Goal: Transaction & Acquisition: Purchase product/service

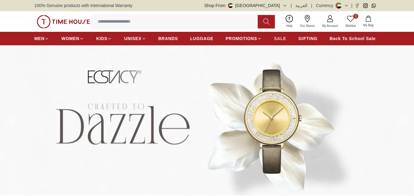
click at [283, 39] on span "SALE" at bounding box center [280, 39] width 12 height 6
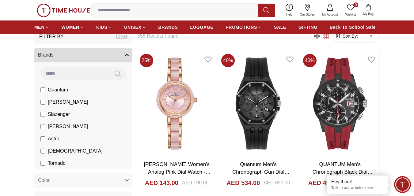
scroll to position [184, 0]
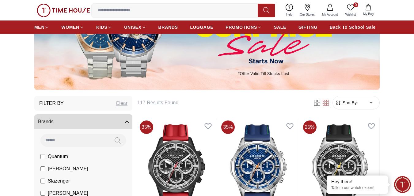
scroll to position [92, 0]
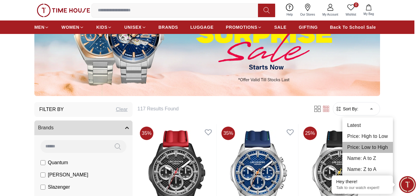
click at [358, 147] on li "Price: Low to High" at bounding box center [367, 147] width 51 height 11
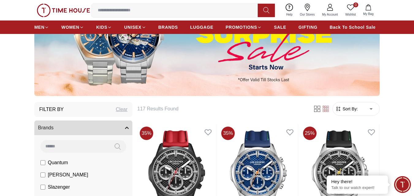
type input "*"
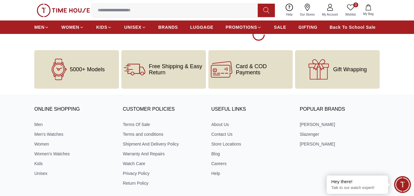
scroll to position [1287, 0]
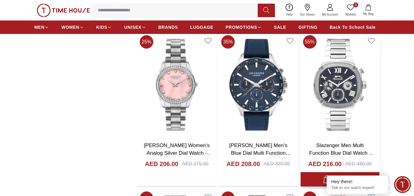
scroll to position [1593, 0]
click at [346, 92] on img at bounding box center [340, 85] width 79 height 104
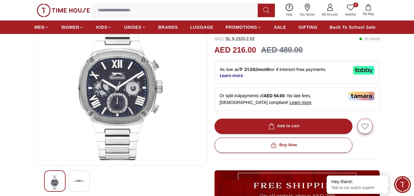
scroll to position [31, 0]
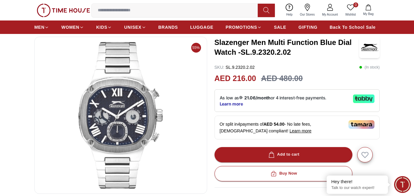
click at [368, 67] on p "( In stock )" at bounding box center [369, 67] width 21 height 6
drag, startPoint x: 358, startPoint y: 66, endPoint x: 384, endPoint y: 68, distance: 25.8
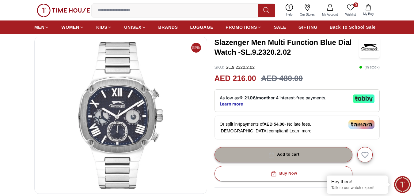
click at [285, 155] on div "Add to cart" at bounding box center [283, 154] width 32 height 7
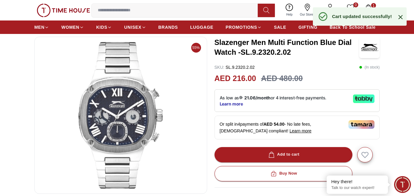
click at [371, 3] on button "1 My Bag" at bounding box center [368, 10] width 18 height 14
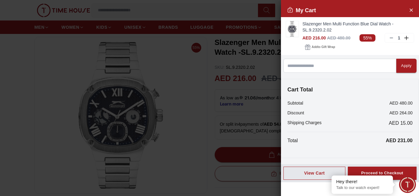
click at [394, 144] on p "AED 231.00" at bounding box center [398, 140] width 27 height 7
click at [190, 50] on div at bounding box center [209, 98] width 419 height 196
click at [408, 8] on icon "Close Account" at bounding box center [410, 10] width 5 height 8
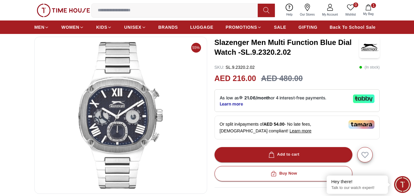
click at [371, 8] on icon "button" at bounding box center [368, 7] width 5 height 6
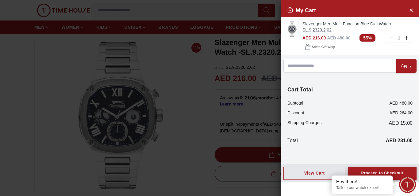
click at [379, 170] on div "Proceed to Checkout" at bounding box center [382, 173] width 42 height 7
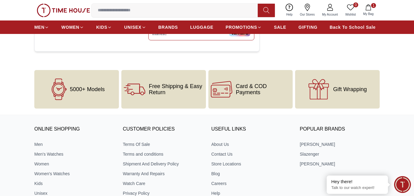
scroll to position [327, 0]
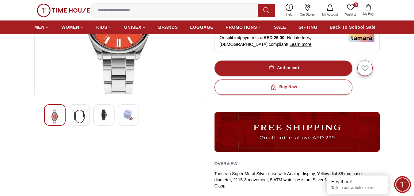
scroll to position [153, 0]
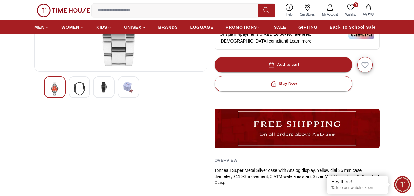
click at [76, 96] on img at bounding box center [79, 89] width 11 height 14
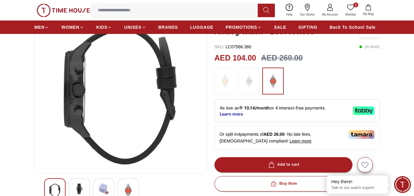
scroll to position [61, 0]
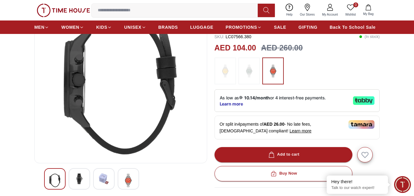
click at [103, 178] on img at bounding box center [103, 179] width 11 height 11
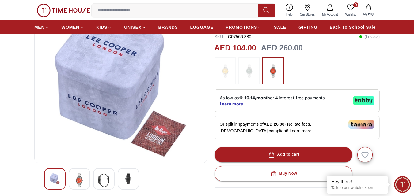
click at [125, 176] on img at bounding box center [128, 179] width 11 height 11
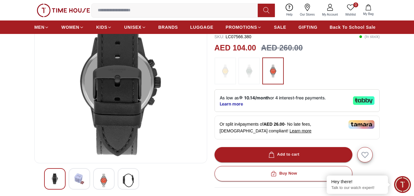
click at [111, 178] on div at bounding box center [103, 179] width 21 height 21
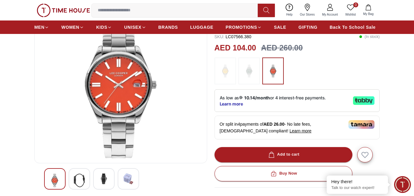
click at [82, 177] on img at bounding box center [79, 181] width 11 height 14
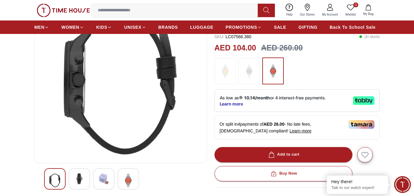
click at [49, 175] on img at bounding box center [54, 181] width 11 height 14
click at [82, 176] on img at bounding box center [79, 179] width 11 height 11
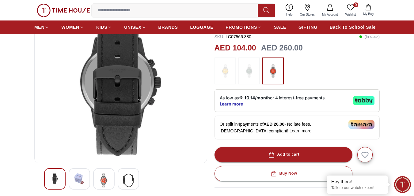
click at [91, 177] on div at bounding box center [120, 179] width 153 height 21
click at [112, 180] on div at bounding box center [103, 179] width 21 height 21
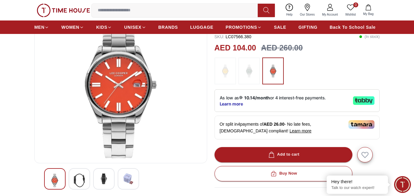
click at [121, 180] on div at bounding box center [128, 179] width 21 height 21
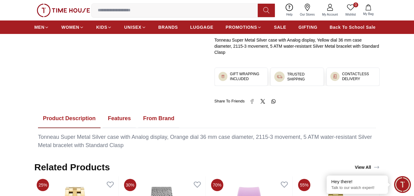
scroll to position [368, 0]
